Goal: Task Accomplishment & Management: Manage account settings

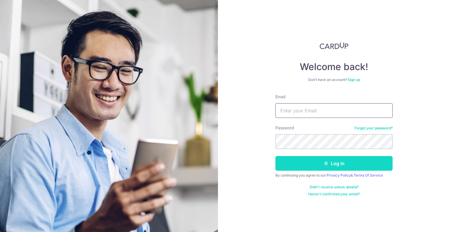
type input "[EMAIL_ADDRESS][DOMAIN_NAME]"
click at [299, 161] on button "Log in" at bounding box center [334, 163] width 117 height 15
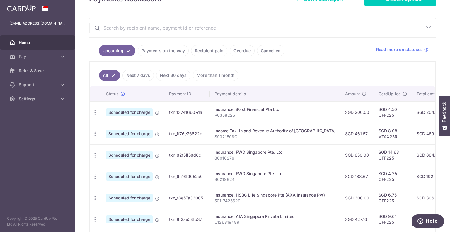
scroll to position [47, 0]
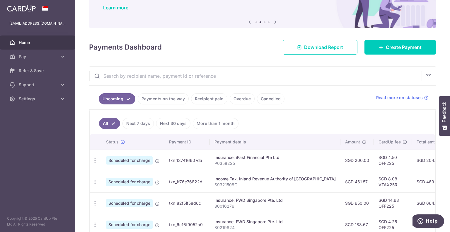
click at [165, 99] on link "Payments on the way" at bounding box center [163, 98] width 51 height 11
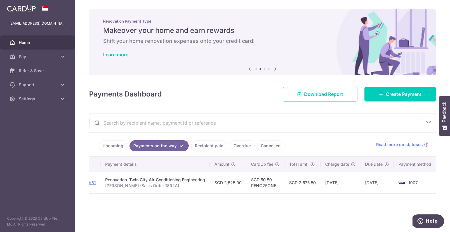
scroll to position [0, 0]
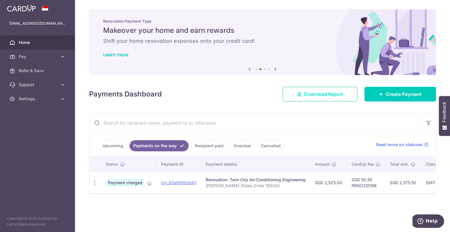
click at [317, 95] on span "Download Report" at bounding box center [323, 94] width 39 height 7
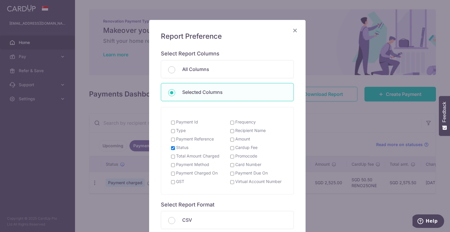
scroll to position [59, 0]
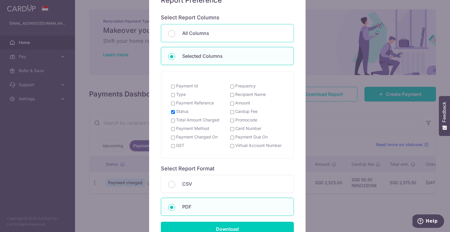
click at [174, 33] on div "All Columns" at bounding box center [227, 33] width 133 height 18
radio input "true"
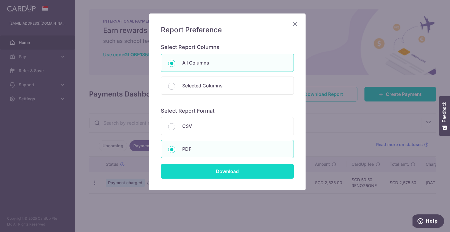
click at [245, 170] on input "Download" at bounding box center [227, 171] width 133 height 15
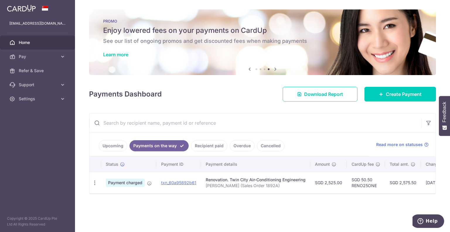
click at [394, 117] on input "text" at bounding box center [255, 122] width 332 height 19
click at [170, 180] on link "txn_60a95892b61" at bounding box center [178, 182] width 35 height 5
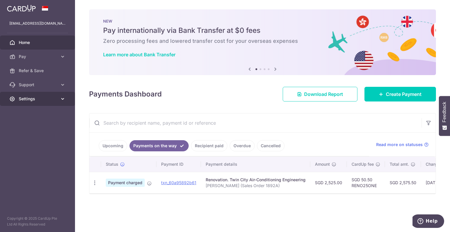
click at [49, 95] on link "Settings" at bounding box center [37, 99] width 75 height 14
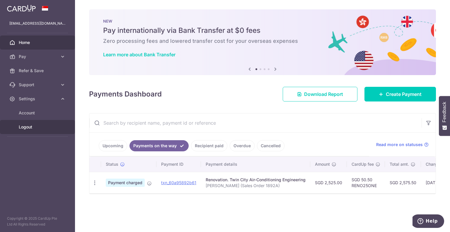
click at [52, 131] on link "Logout" at bounding box center [37, 127] width 75 height 14
